Goal: Navigation & Orientation: Find specific page/section

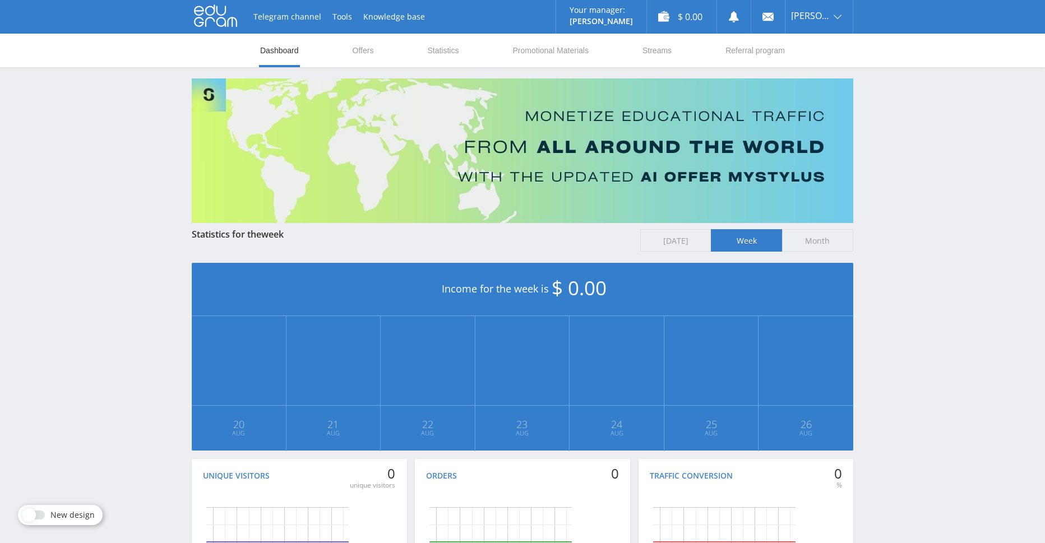
click at [216, 16] on icon at bounding box center [215, 15] width 43 height 22
click at [297, 16] on link "Telegram channel" at bounding box center [287, 17] width 79 height 34
click at [438, 57] on link "Statistics" at bounding box center [443, 51] width 34 height 34
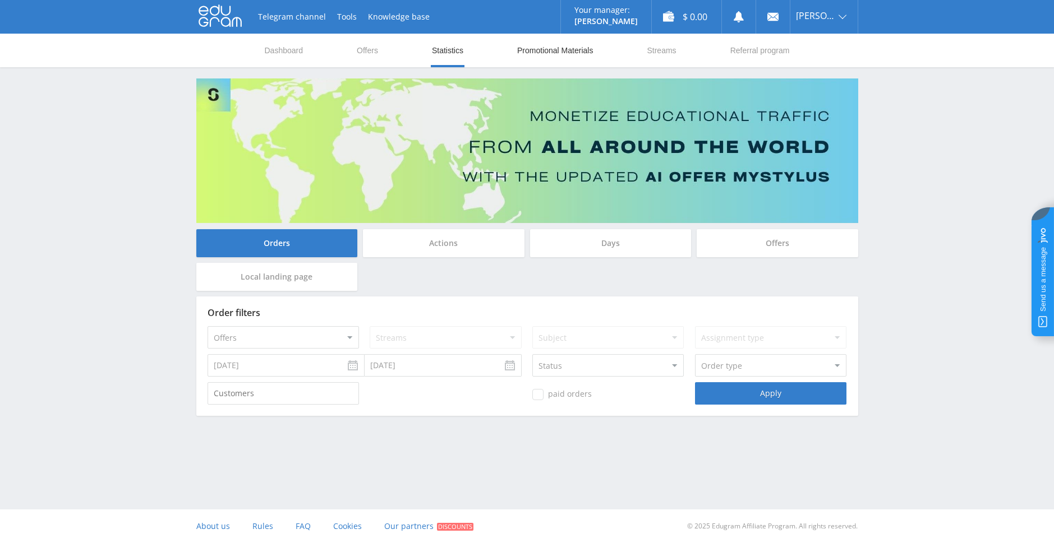
click at [533, 53] on link "Promotional Materials" at bounding box center [555, 51] width 78 height 34
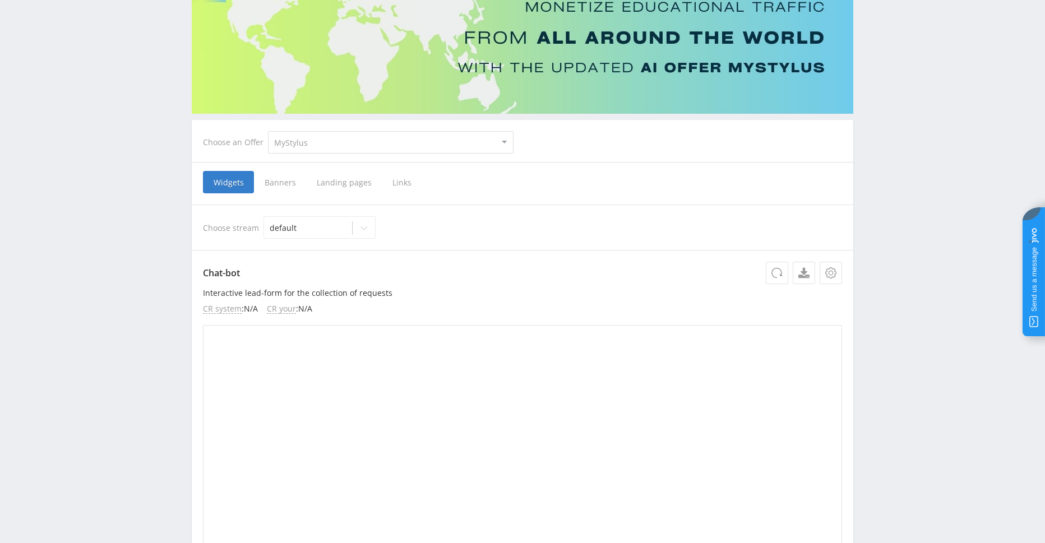
scroll to position [168, 0]
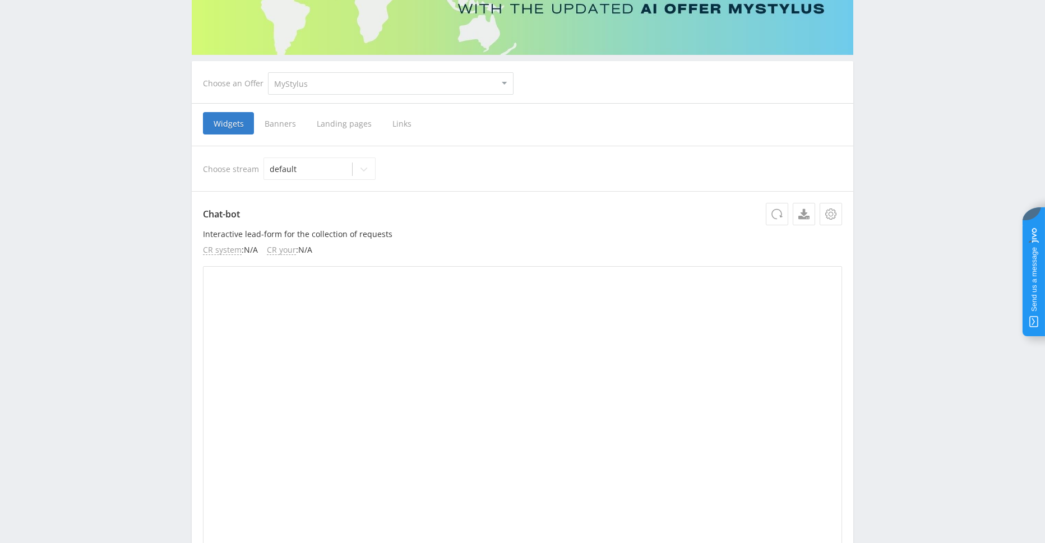
click at [278, 130] on span "Banners" at bounding box center [280, 123] width 52 height 22
click at [0, 0] on input "Banners" at bounding box center [0, 0] width 0 height 0
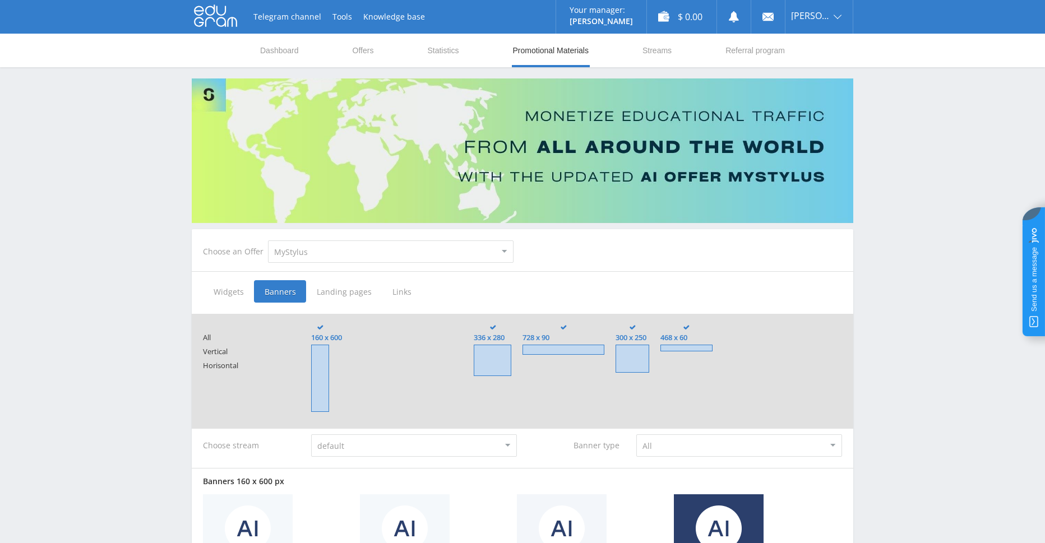
click at [218, 16] on icon at bounding box center [215, 15] width 43 height 22
